Goal: Task Accomplishment & Management: Use online tool/utility

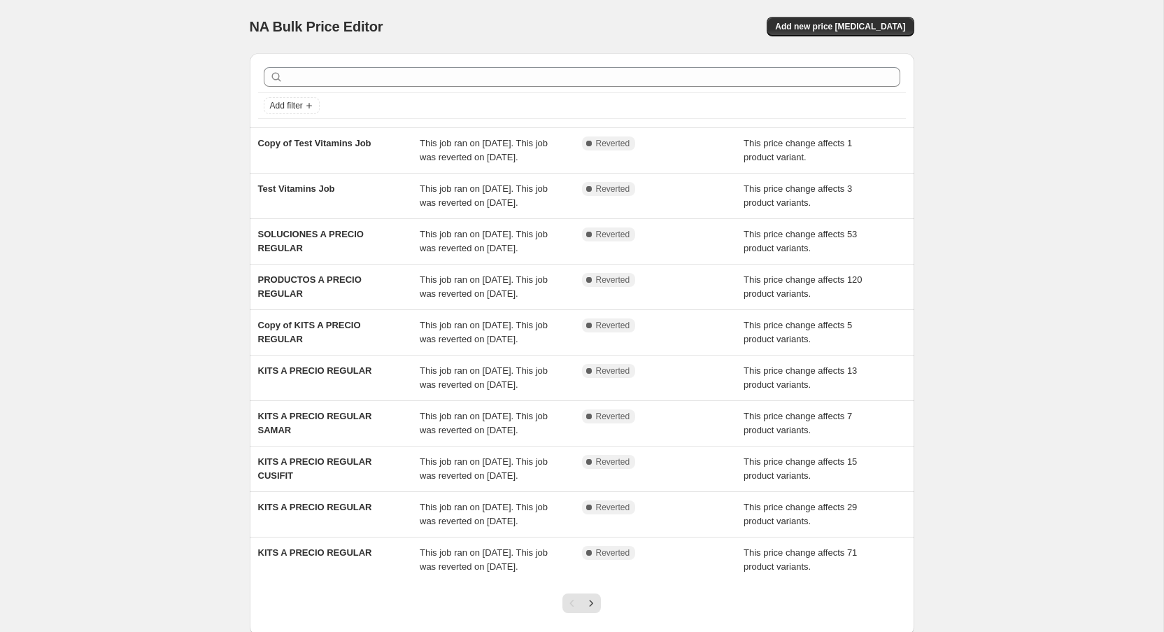
click at [116, 75] on div "NA Bulk Price Editor. This page is ready NA Bulk Price Editor Add new price [ME…" at bounding box center [581, 360] width 1163 height 720
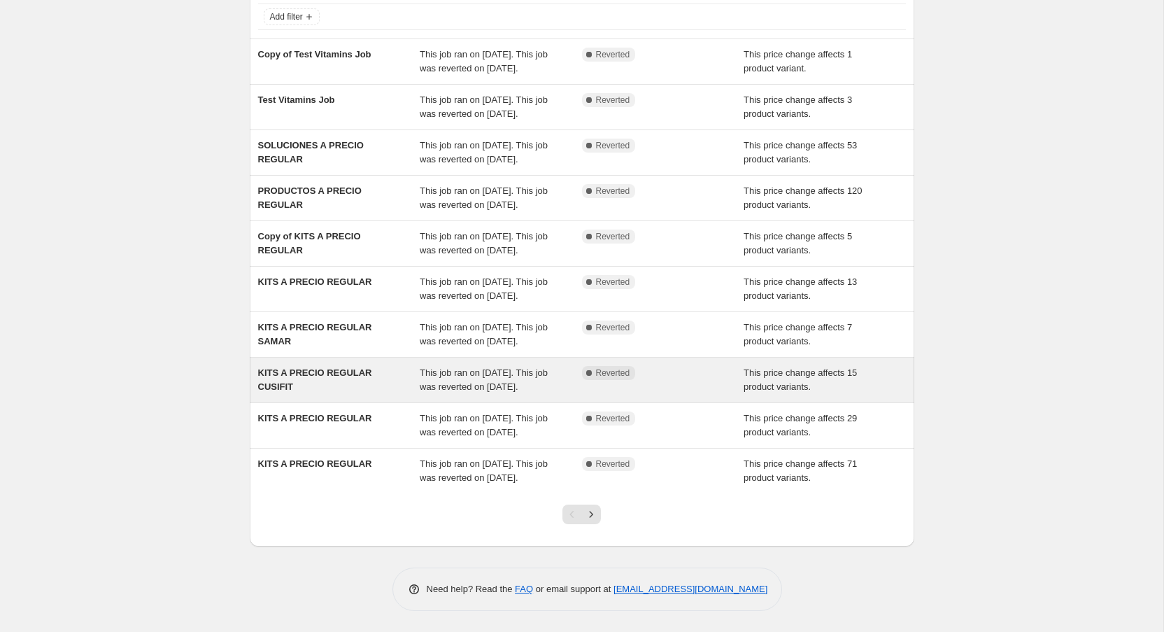
scroll to position [229, 0]
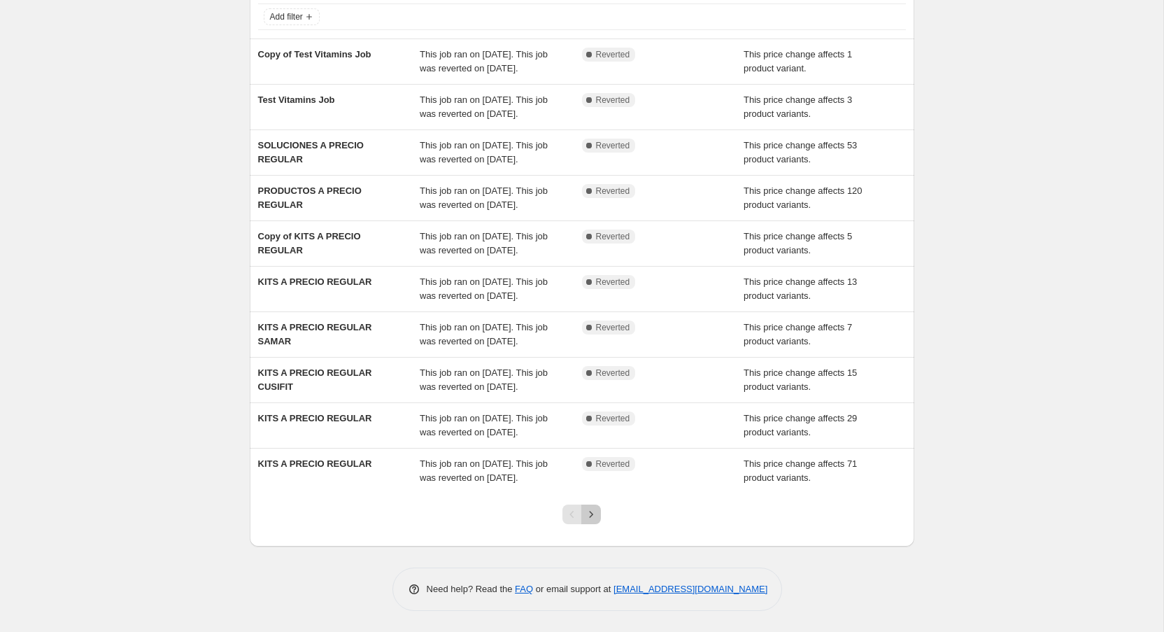
click at [596, 513] on icon "Next" at bounding box center [591, 514] width 14 height 14
